Goal: Information Seeking & Learning: Learn about a topic

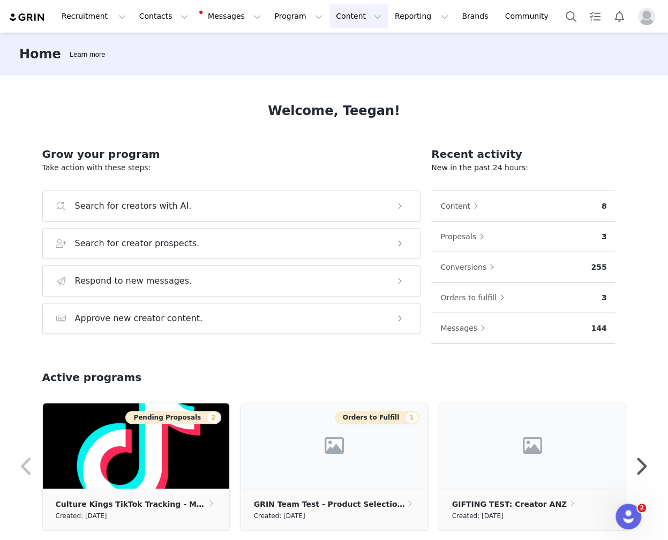
click at [332, 20] on button "Content Content" at bounding box center [358, 16] width 58 height 24
click at [323, 46] on p "Creator Content" at bounding box center [346, 47] width 60 height 11
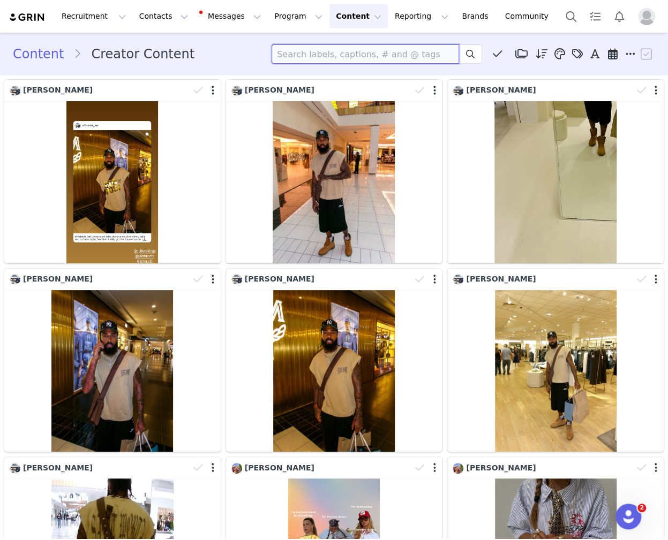
click at [392, 57] on input at bounding box center [365, 53] width 187 height 19
type input "WWE"
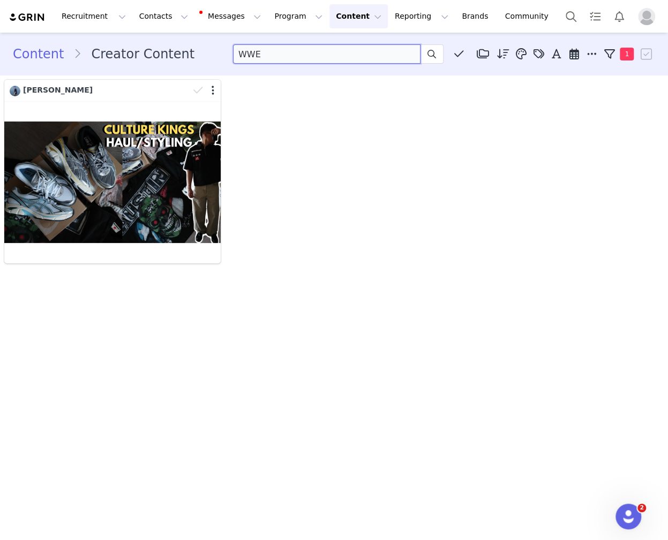
click at [353, 52] on input "WWE" at bounding box center [326, 53] width 187 height 19
type input "UFC"
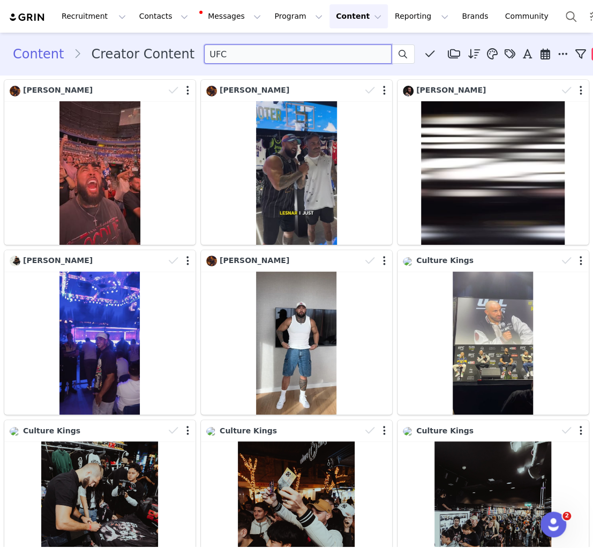
click at [229, 49] on input "UFC" at bounding box center [297, 53] width 187 height 19
click at [559, 7] on button "Search" at bounding box center [571, 16] width 24 height 24
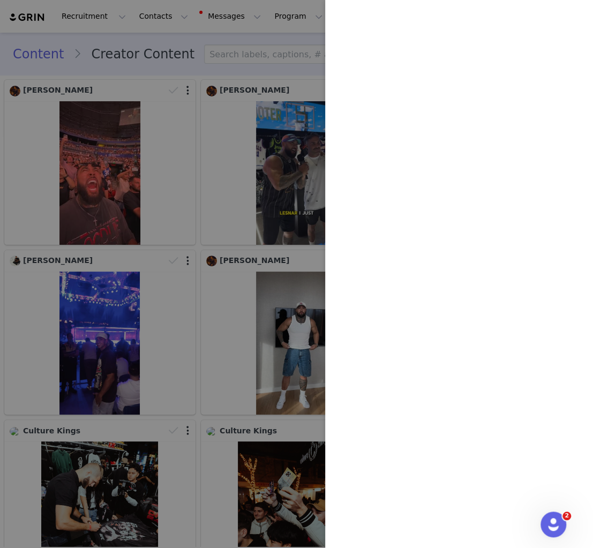
click at [288, 164] on div at bounding box center [296, 274] width 593 height 548
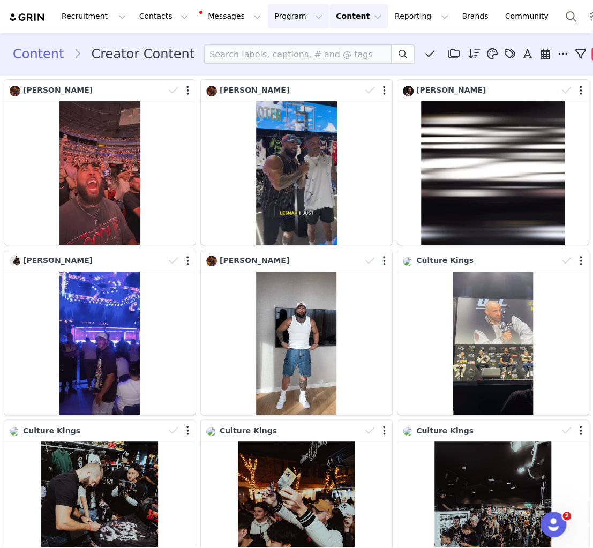
click at [269, 15] on button "Program Program" at bounding box center [298, 16] width 61 height 24
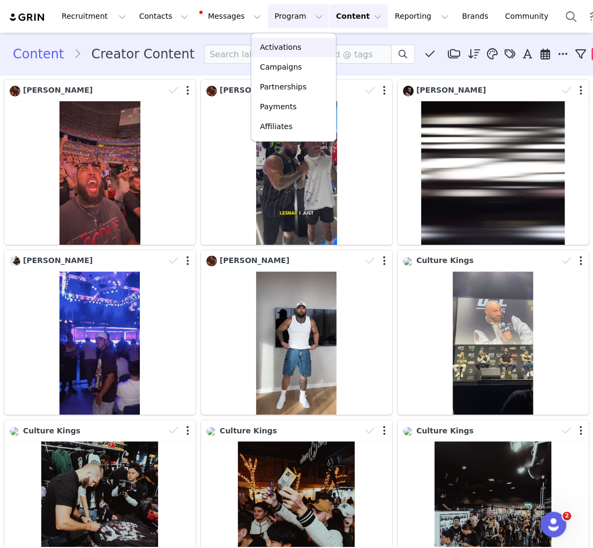
click at [272, 43] on p "Activations" at bounding box center [280, 47] width 41 height 11
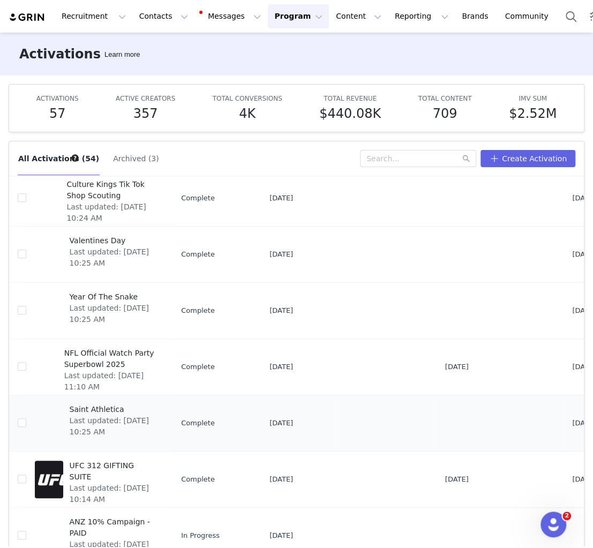
scroll to position [56, 0]
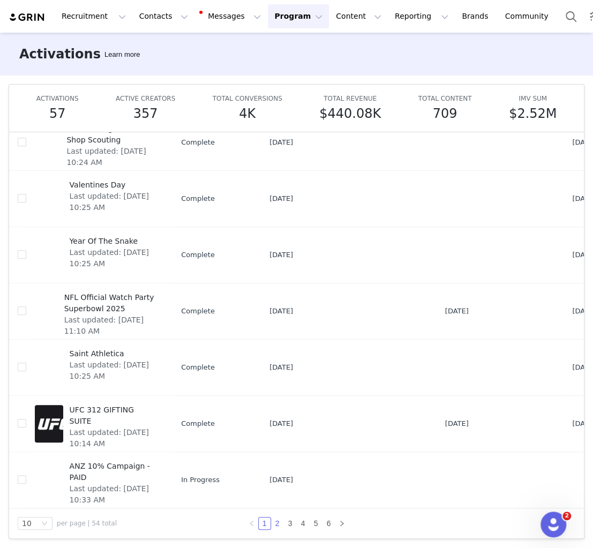
click at [279, 526] on link "2" at bounding box center [278, 523] width 12 height 12
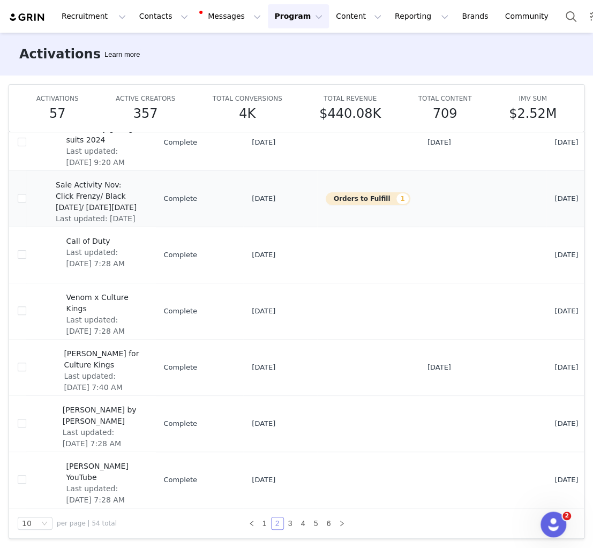
scroll to position [207, 1]
click at [290, 527] on link "3" at bounding box center [290, 523] width 12 height 12
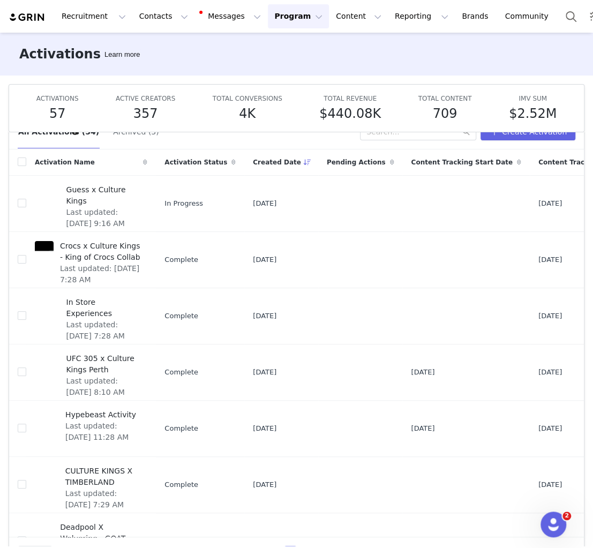
scroll to position [56, 0]
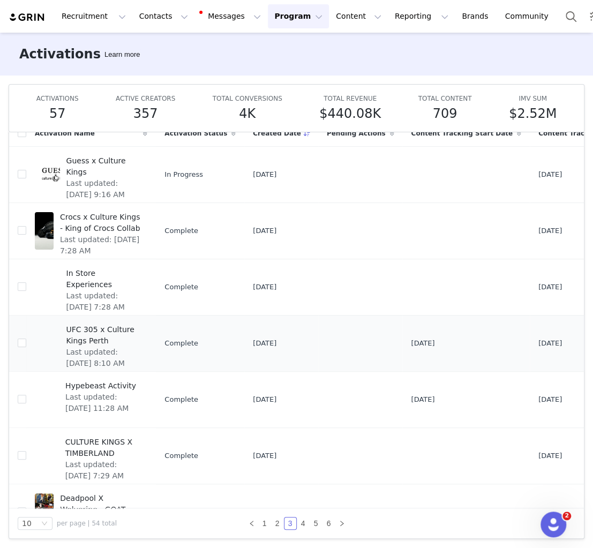
click at [87, 328] on span "UFC 305 x Culture Kings Perth" at bounding box center [103, 335] width 75 height 22
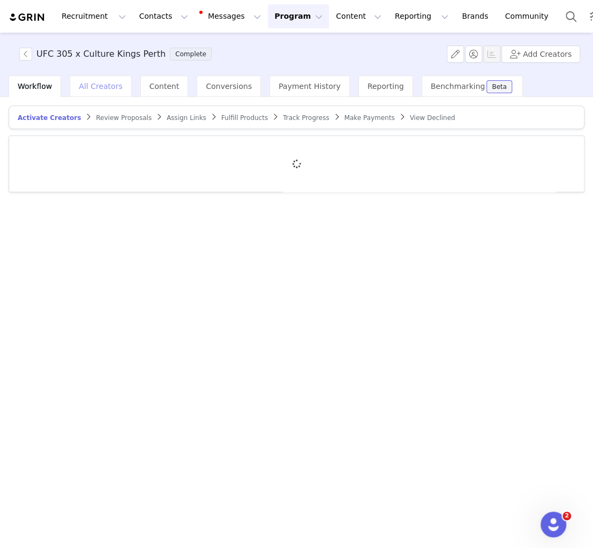
click at [93, 80] on div "All Creators" at bounding box center [101, 86] width 62 height 21
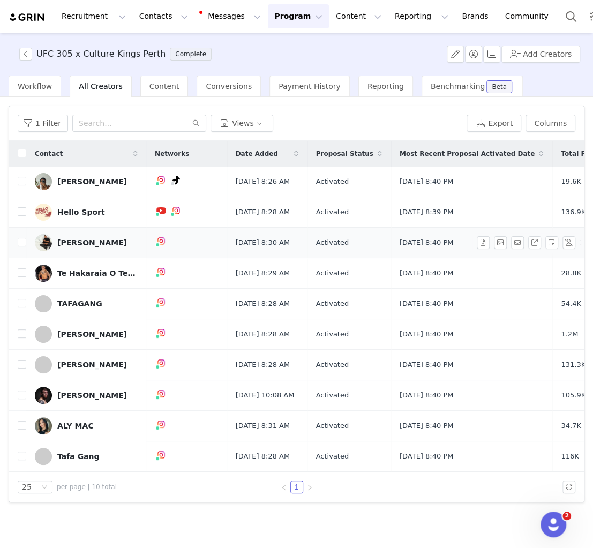
click at [79, 247] on div "[PERSON_NAME]" at bounding box center [92, 242] width 70 height 9
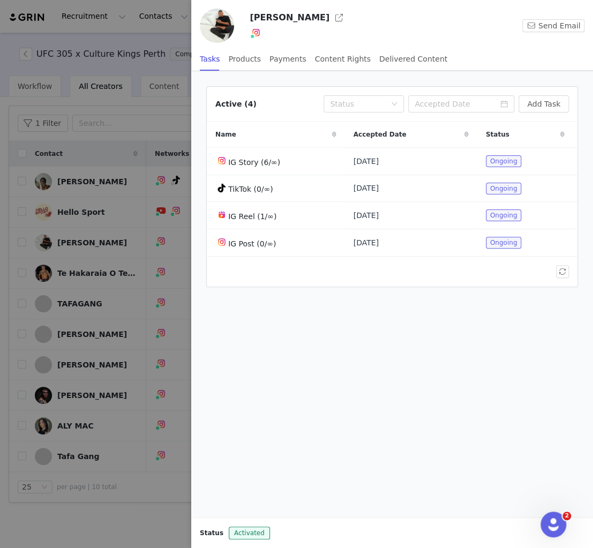
click at [68, 190] on div at bounding box center [296, 274] width 593 height 548
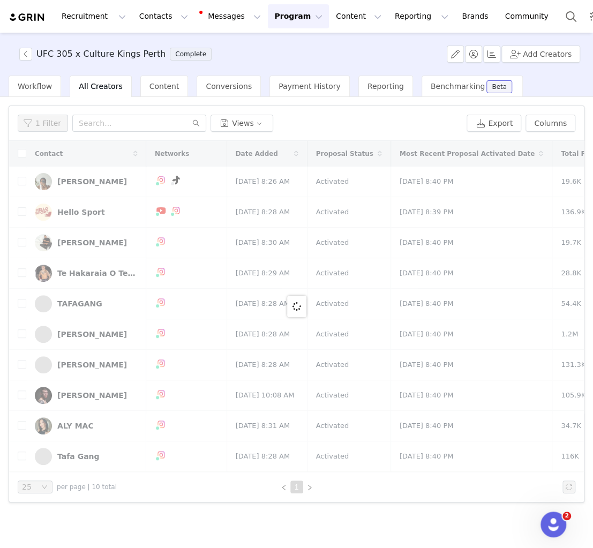
click at [72, 188] on div "UFC 305 x Culture Kings Perth Complete Add Creators Workflow All Creators Conte…" at bounding box center [296, 290] width 593 height 514
click at [74, 183] on div at bounding box center [296, 306] width 575 height 331
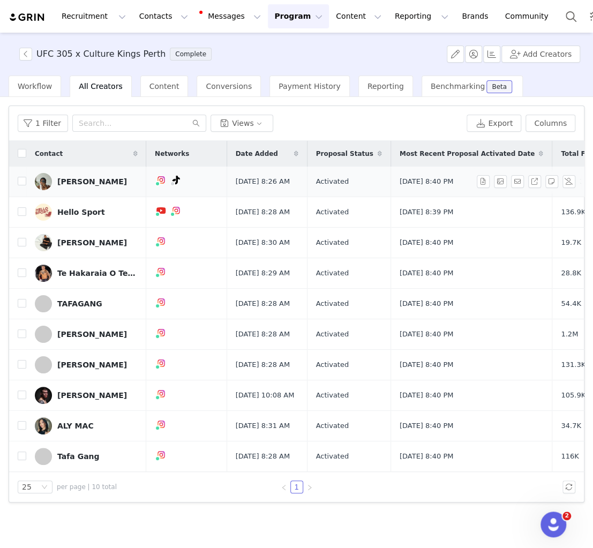
click at [84, 182] on div "[PERSON_NAME]" at bounding box center [92, 181] width 70 height 9
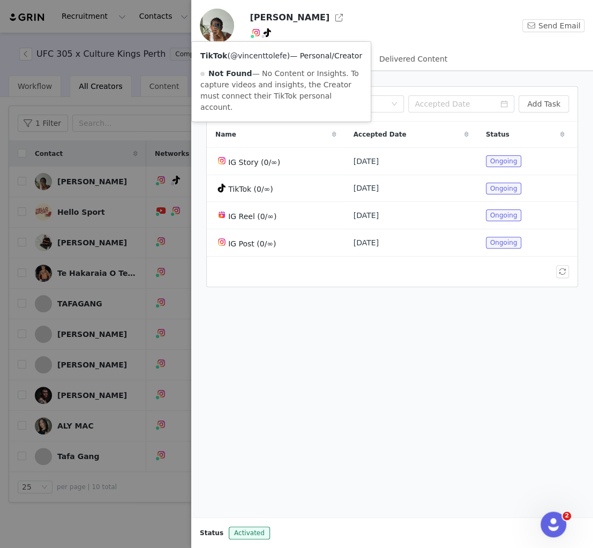
click at [256, 56] on link "@vincenttolefe" at bounding box center [258, 55] width 57 height 9
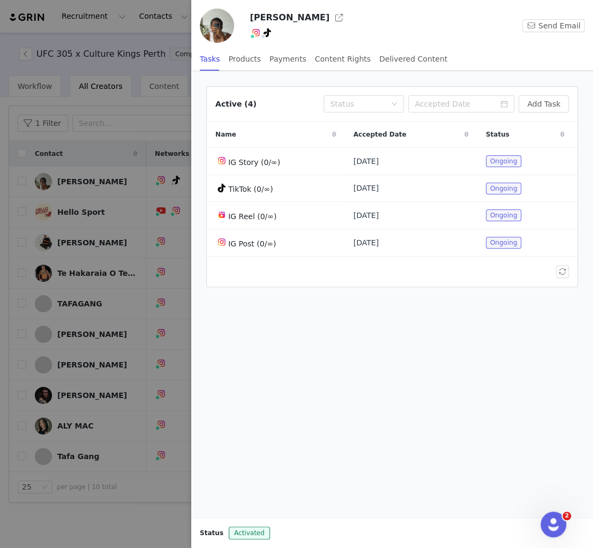
click at [128, 227] on div at bounding box center [296, 274] width 593 height 548
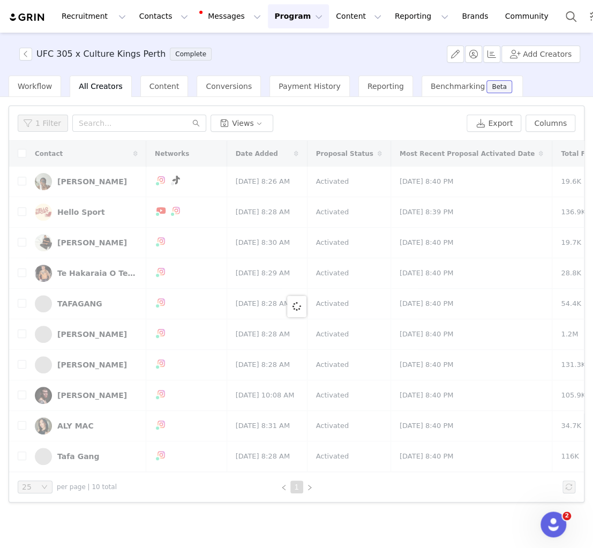
click at [84, 250] on div at bounding box center [296, 306] width 575 height 331
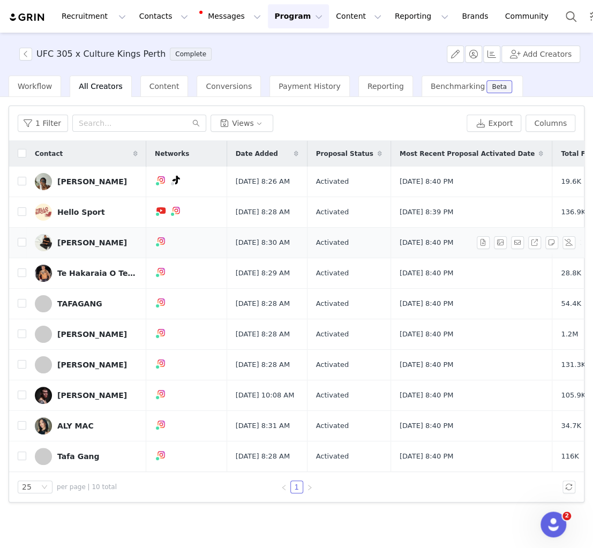
click at [93, 251] on link "[PERSON_NAME]" at bounding box center [86, 242] width 103 height 17
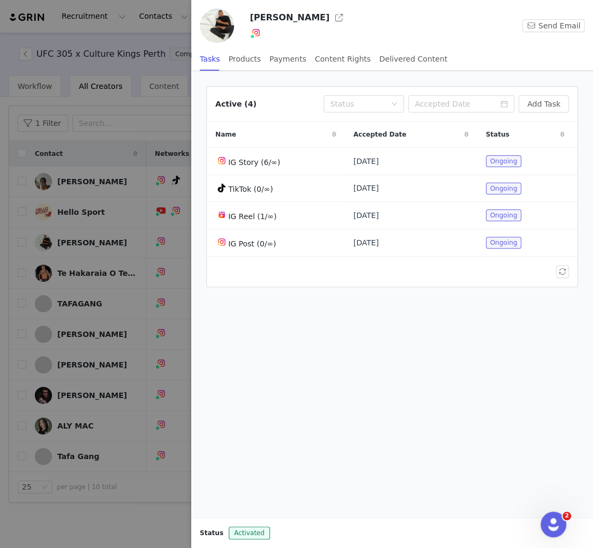
click at [257, 34] on img at bounding box center [256, 32] width 9 height 9
click at [264, 55] on link "@andrecoutinho__" at bounding box center [280, 55] width 69 height 9
click at [164, 150] on div at bounding box center [296, 274] width 593 height 548
